Goal: Download file/media

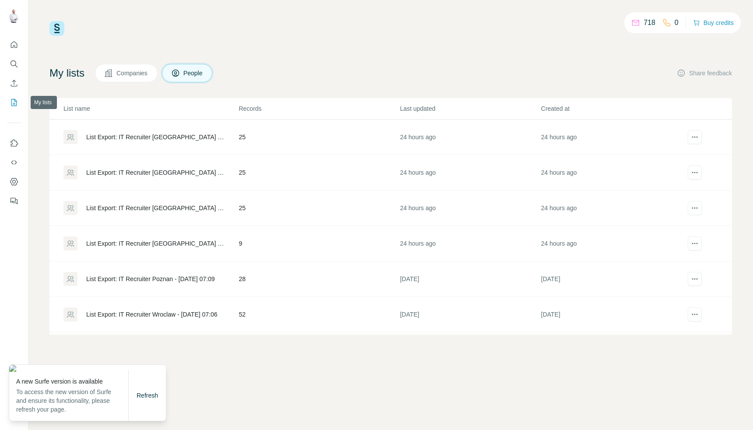
click at [14, 99] on icon "My lists" at bounding box center [14, 102] width 6 height 7
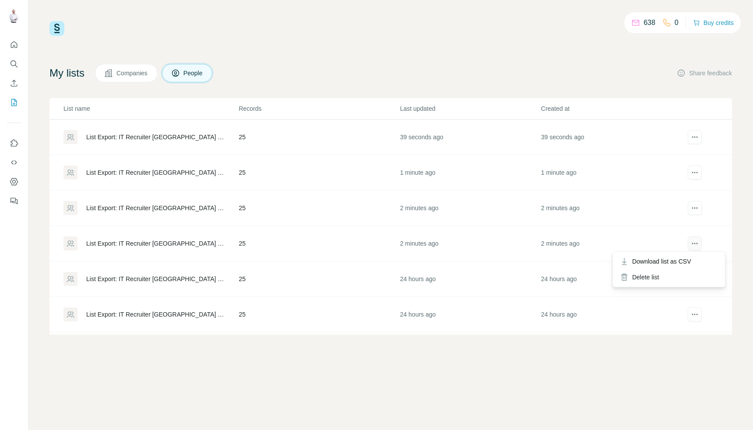
click at [696, 242] on icon "actions" at bounding box center [694, 243] width 9 height 9
click at [684, 261] on span "Download list as CSV" at bounding box center [661, 261] width 59 height 9
click at [684, 223] on span "Download list as CSV" at bounding box center [661, 225] width 59 height 9
click at [696, 168] on icon "actions" at bounding box center [694, 172] width 9 height 9
click at [661, 191] on span "Download list as CSV" at bounding box center [661, 190] width 59 height 9
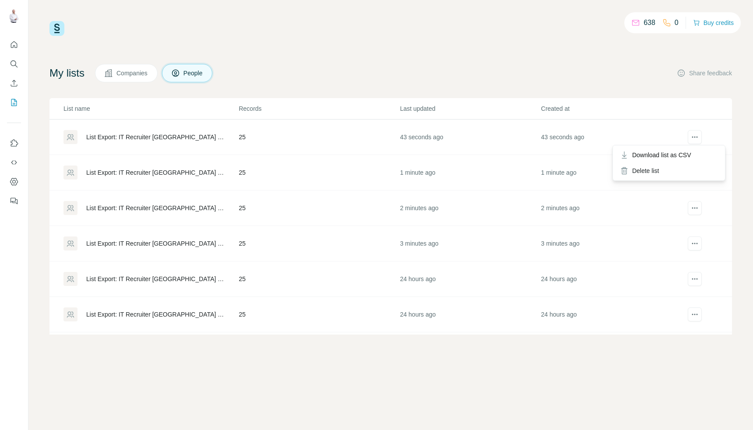
click at [702, 137] on div at bounding box center [694, 137] width 25 height 14
click at [671, 158] on span "Download list as CSV" at bounding box center [661, 155] width 59 height 9
click at [12, 105] on icon "My lists" at bounding box center [14, 102] width 9 height 9
click at [137, 78] on button "Companies" at bounding box center [126, 73] width 63 height 18
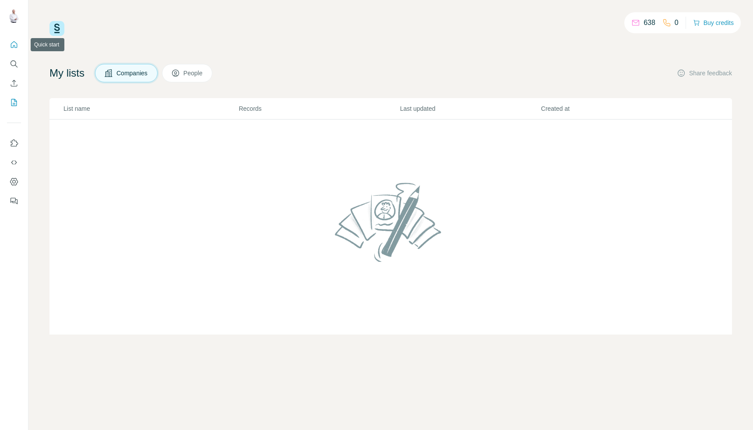
click at [14, 41] on icon "Quick start" at bounding box center [14, 44] width 9 height 9
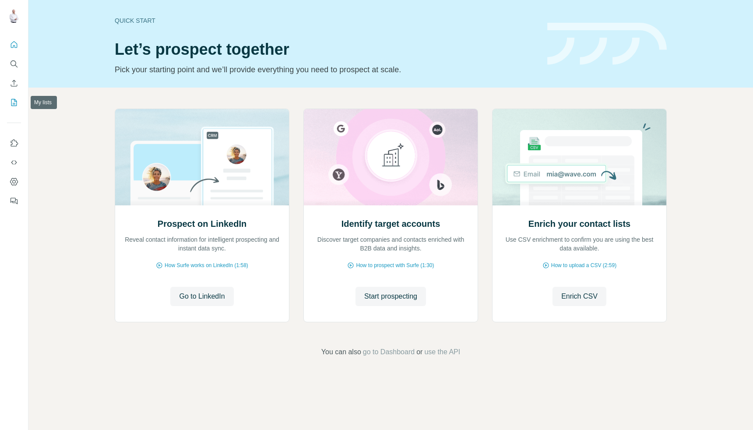
click at [12, 98] on icon "My lists" at bounding box center [14, 102] width 9 height 9
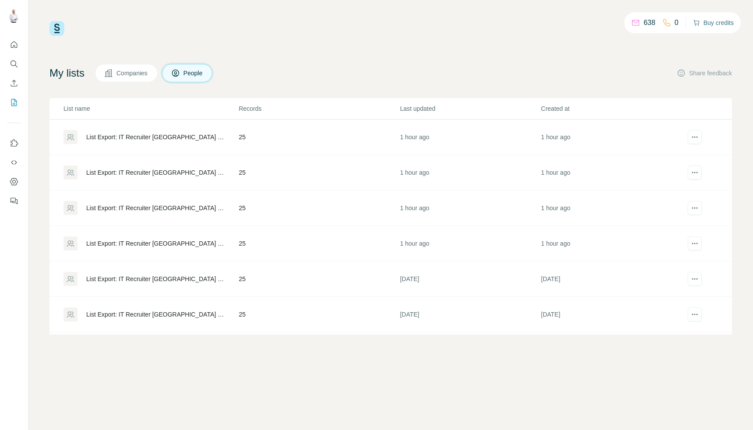
click at [729, 21] on button "Buy credits" at bounding box center [713, 23] width 41 height 12
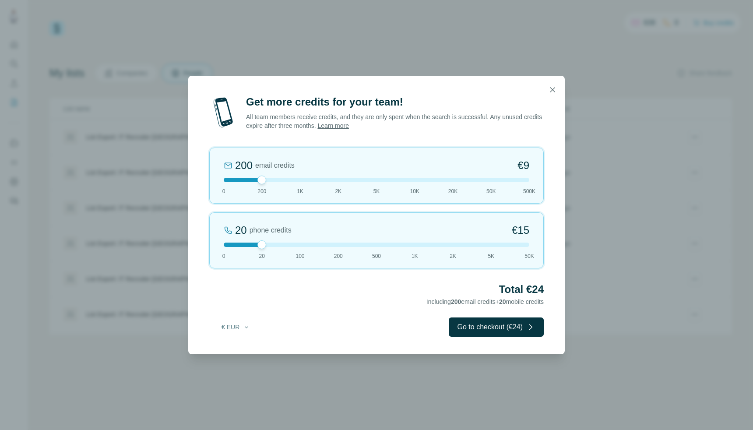
drag, startPoint x: 265, startPoint y: 180, endPoint x: 279, endPoint y: 180, distance: 14.0
click at [279, 180] on div at bounding box center [376, 180] width 305 height 4
drag, startPoint x: 262, startPoint y: 246, endPoint x: 197, endPoint y: 249, distance: 64.8
click at [200, 249] on div "Get more credits for your team! All team members receive credits, and they are …" at bounding box center [376, 224] width 376 height 259
click at [548, 87] on icon "button" at bounding box center [552, 89] width 9 height 9
